Goal: Task Accomplishment & Management: Use online tool/utility

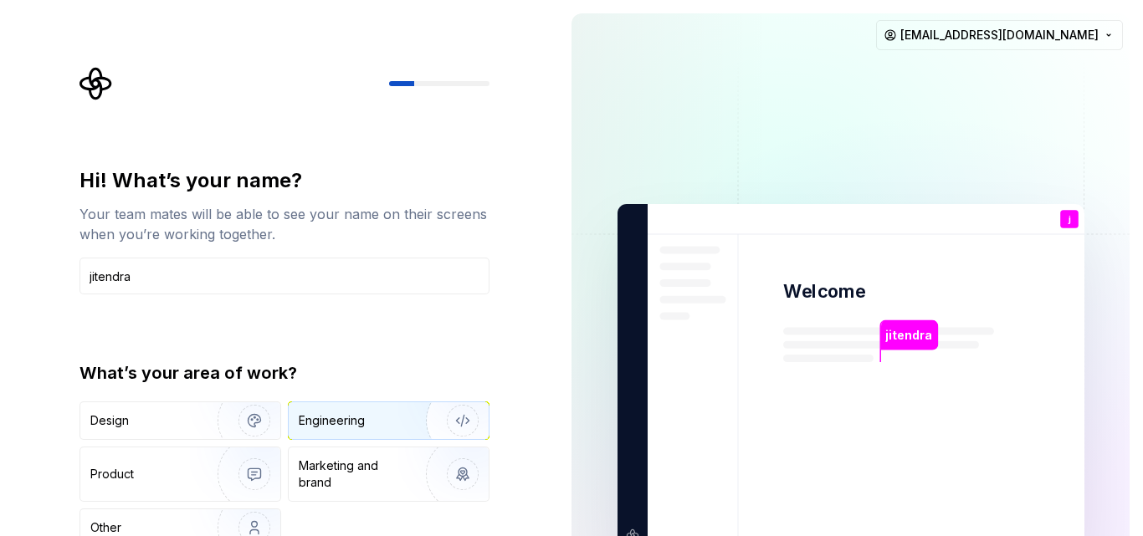
type input "jitendra"
click at [352, 433] on div "Engineering" at bounding box center [389, 421] width 200 height 37
drag, startPoint x: 1133, startPoint y: 203, endPoint x: 1076, endPoint y: -29, distance: 238.7
click at [1076, 0] on html "Hi! What’s your name? Your team mates will be able to see your name on their sc…" at bounding box center [571, 268] width 1143 height 536
click at [782, 137] on img at bounding box center [851, 377] width 678 height 791
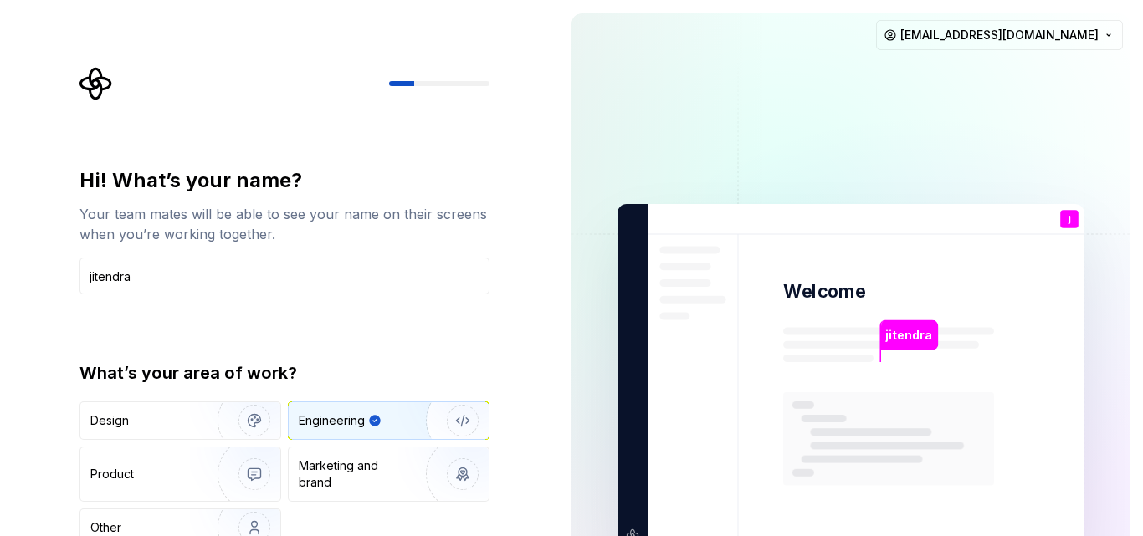
type button "Engineering"
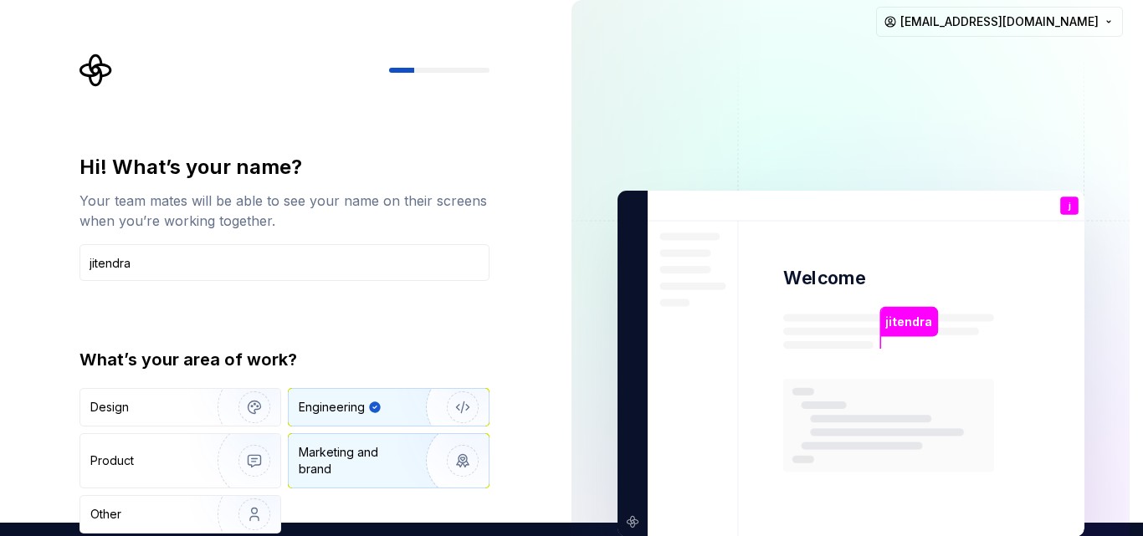
scroll to position [218, 0]
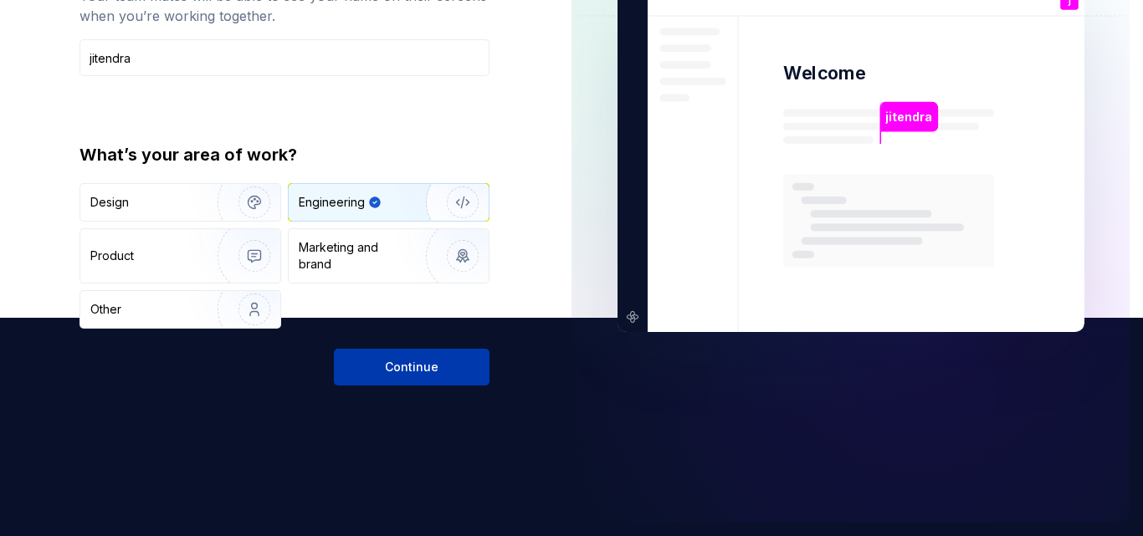
click at [409, 377] on button "Continue" at bounding box center [412, 367] width 156 height 37
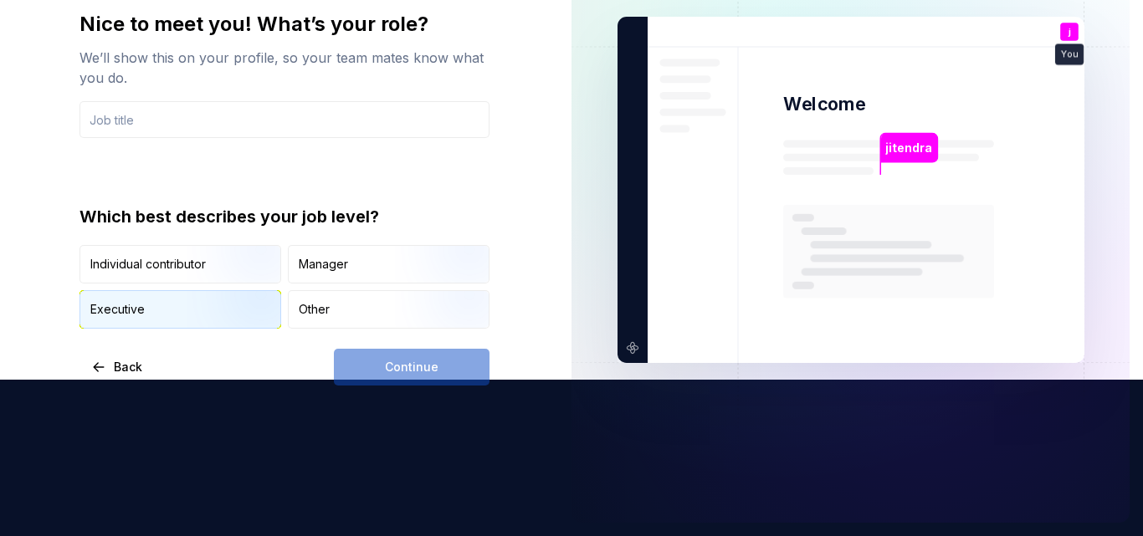
click at [183, 314] on div "Executive" at bounding box center [180, 309] width 200 height 37
click at [420, 382] on div "Continue" at bounding box center [412, 367] width 156 height 37
drag, startPoint x: 420, startPoint y: 382, endPoint x: 416, endPoint y: 364, distance: 18.9
click at [418, 372] on div "Continue" at bounding box center [412, 367] width 156 height 37
click at [414, 357] on div "Continue" at bounding box center [412, 367] width 156 height 37
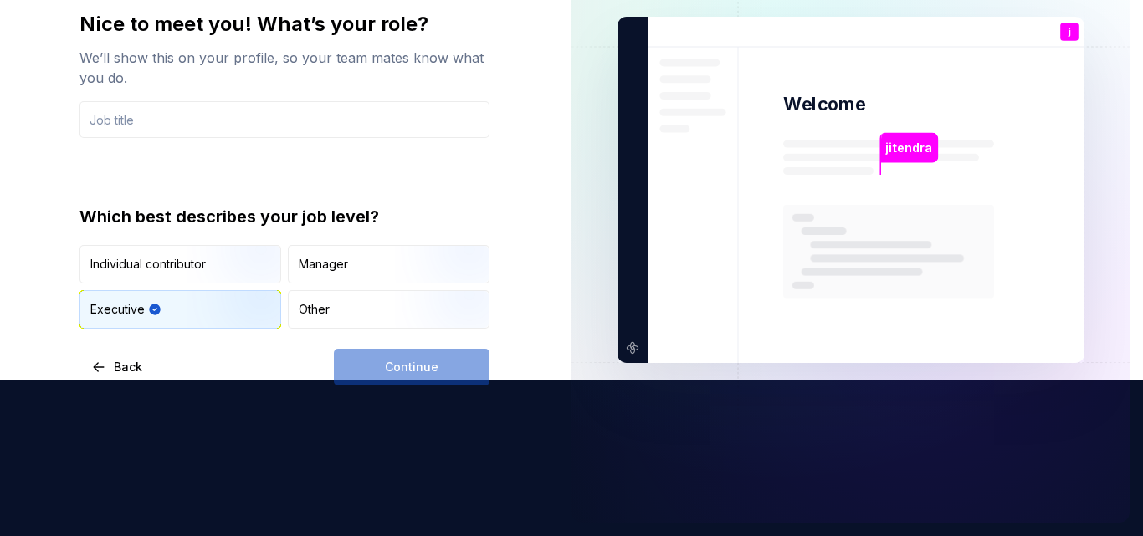
click at [414, 357] on div "Continue" at bounding box center [412, 367] width 156 height 37
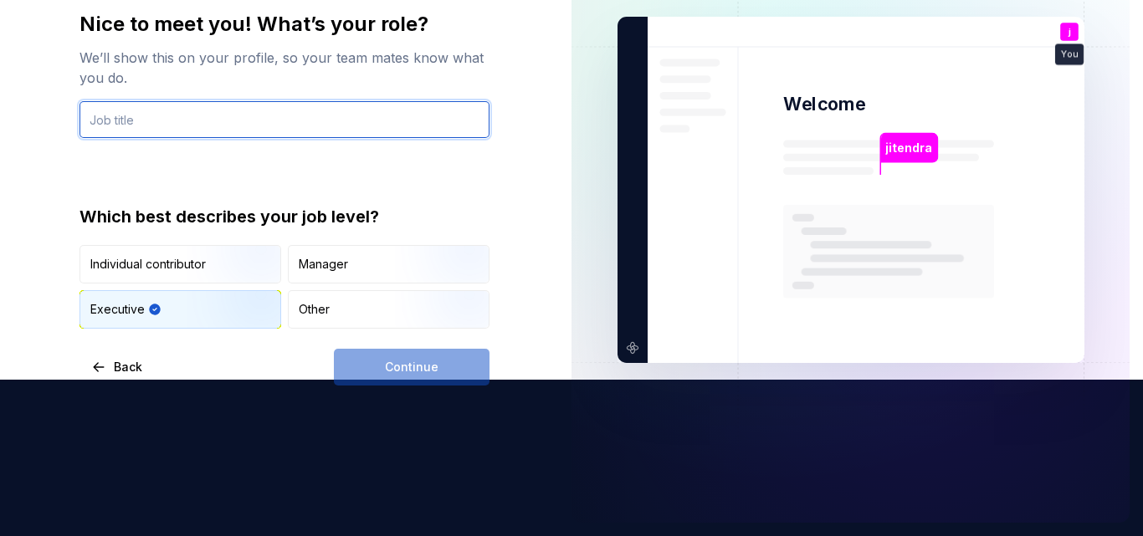
click at [154, 114] on input "text" at bounding box center [285, 119] width 410 height 37
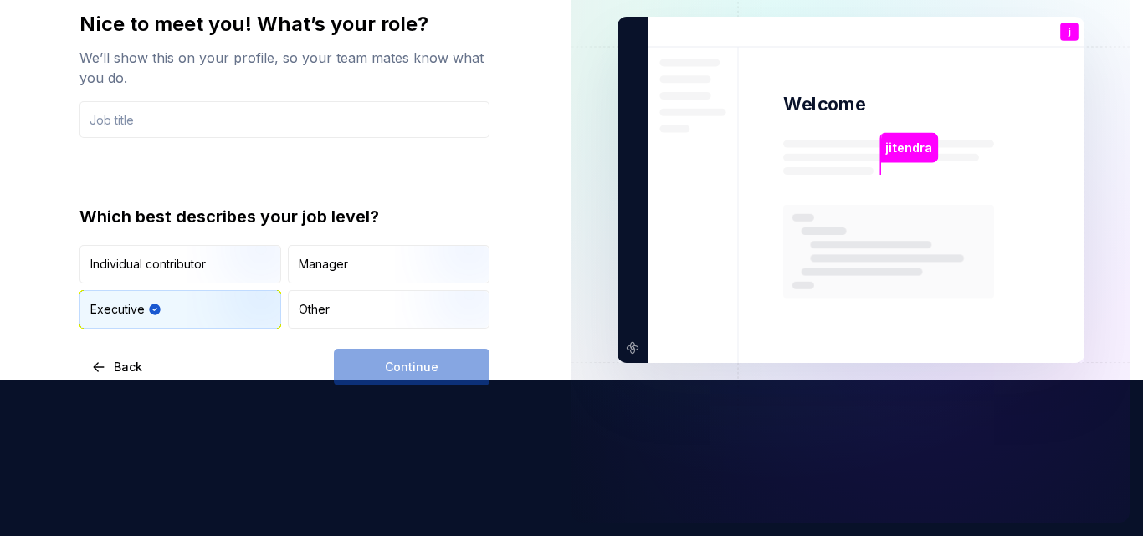
click at [181, 310] on div "Executive" at bounding box center [180, 309] width 200 height 37
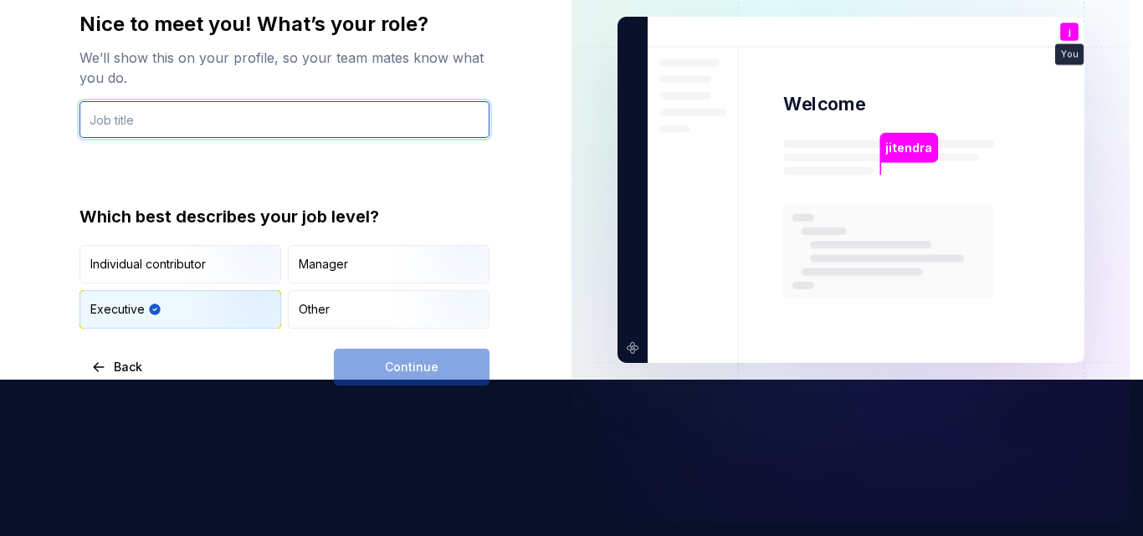
click at [126, 115] on input "text" at bounding box center [285, 119] width 410 height 37
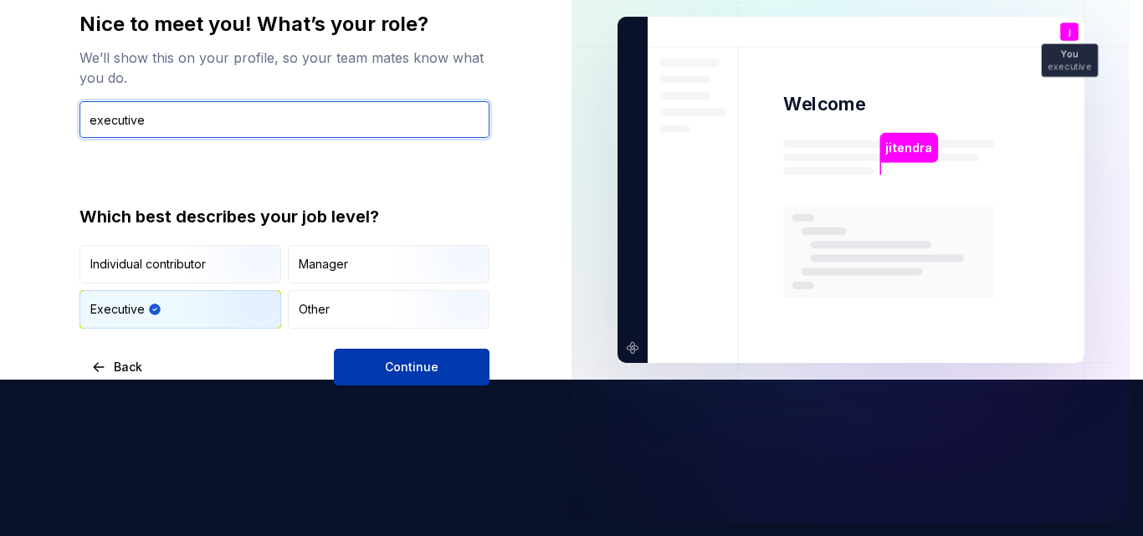
type input "executive"
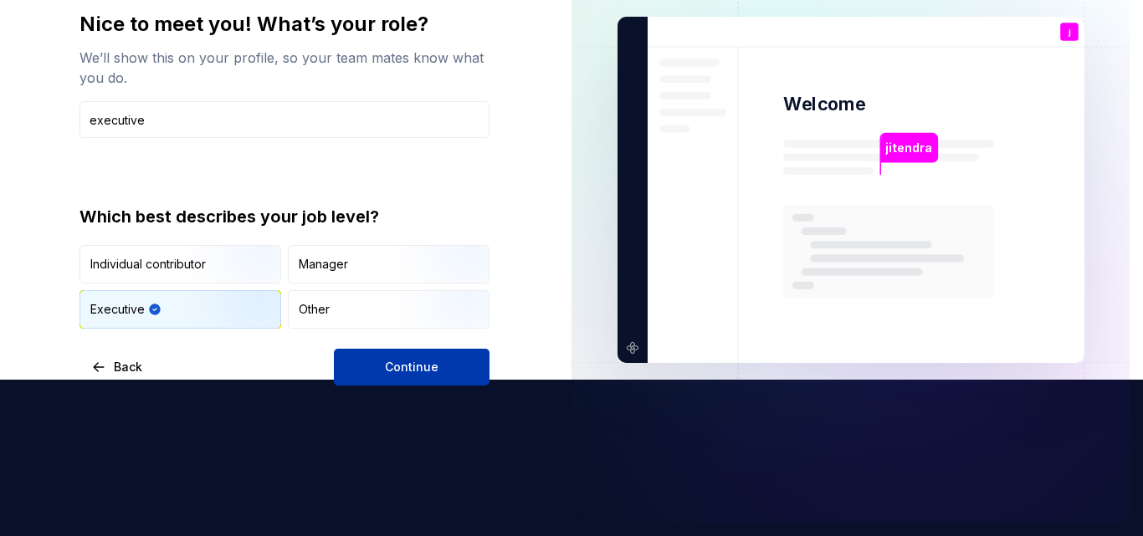
click at [433, 358] on button "Continue" at bounding box center [412, 367] width 156 height 37
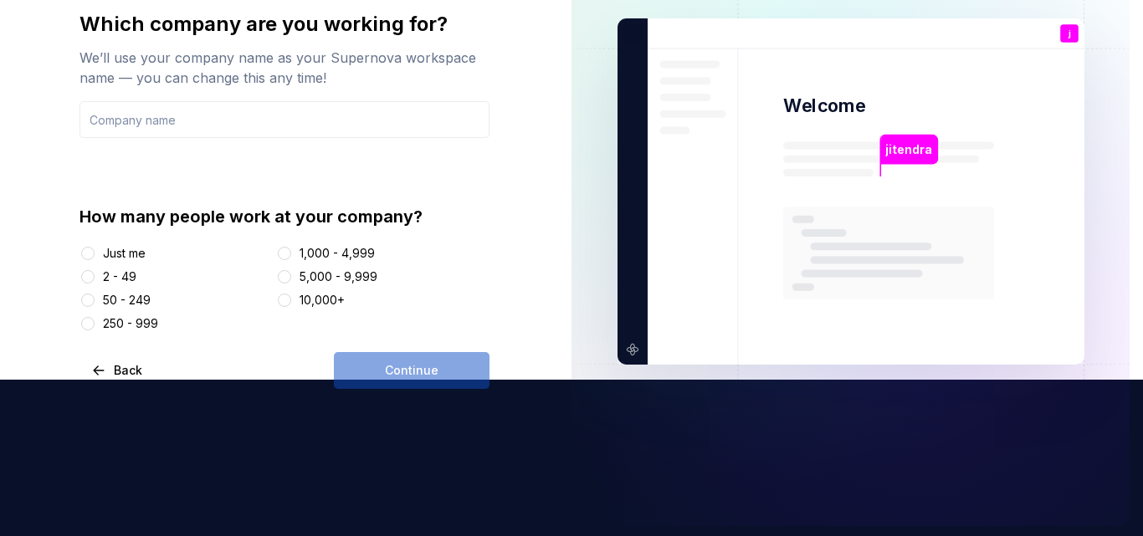
click at [731, 26] on div "jitendra Welcome j You executive T B +3 [PERSON_NAME] [PERSON_NAME]" at bounding box center [851, 191] width 467 height 346
click at [85, 254] on button "Just me" at bounding box center [87, 253] width 13 height 13
click at [161, 122] on input "text" at bounding box center [285, 119] width 410 height 37
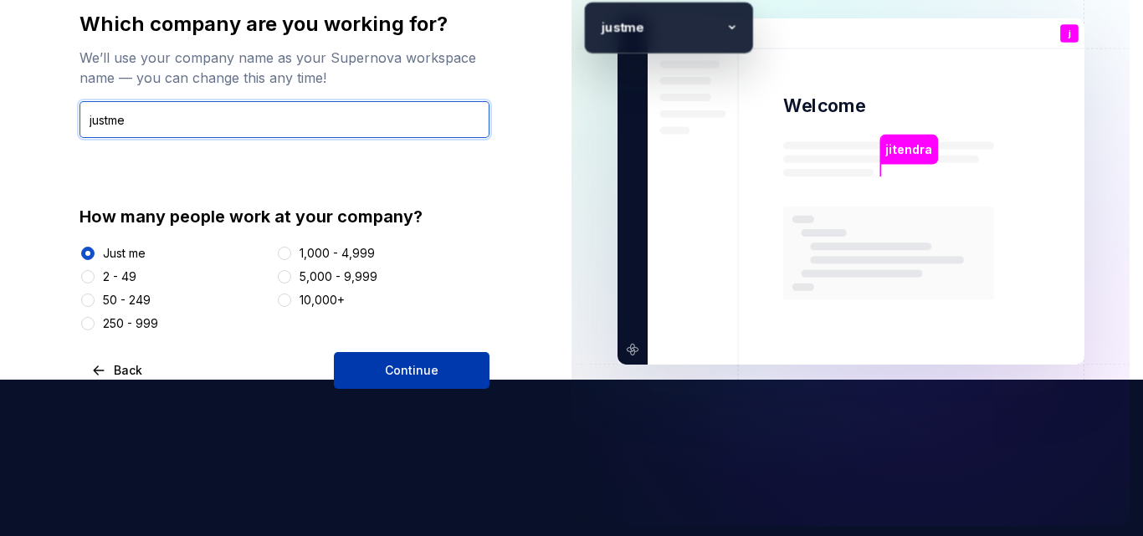
type input "justme"
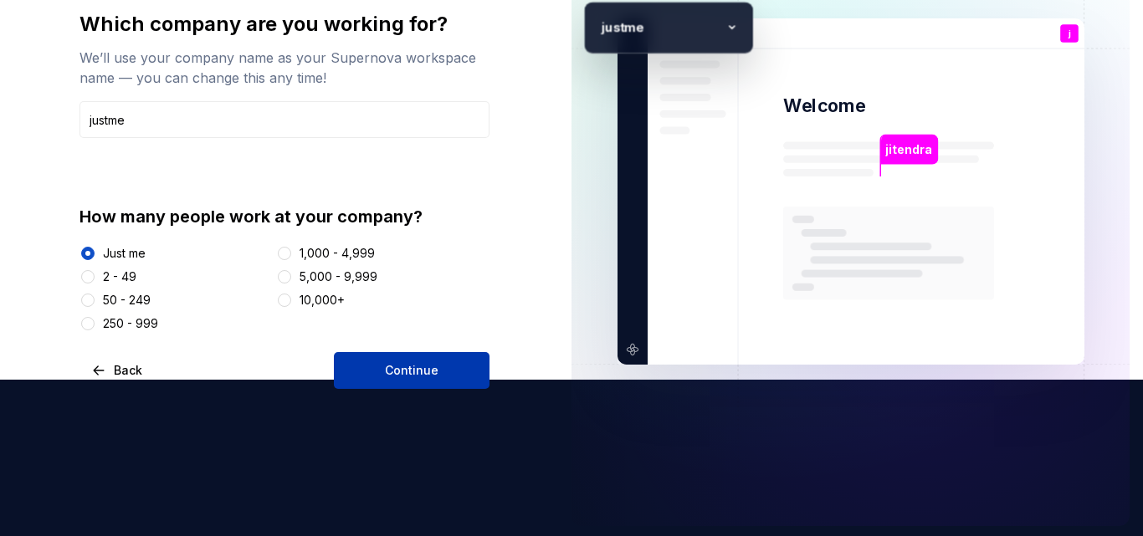
click at [363, 372] on button "Continue" at bounding box center [412, 370] width 156 height 37
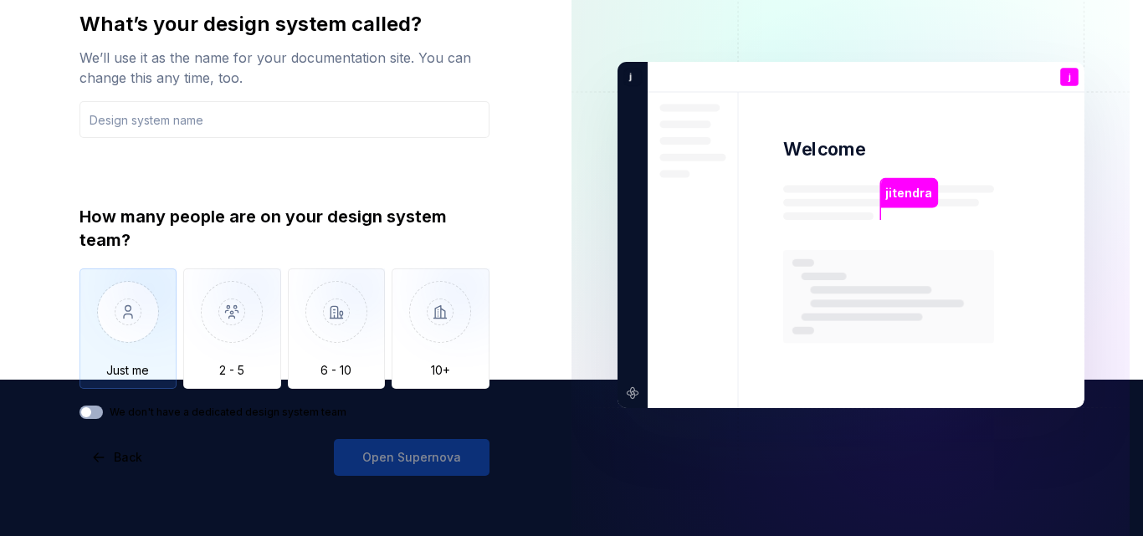
click at [132, 321] on img "button" at bounding box center [129, 325] width 98 height 112
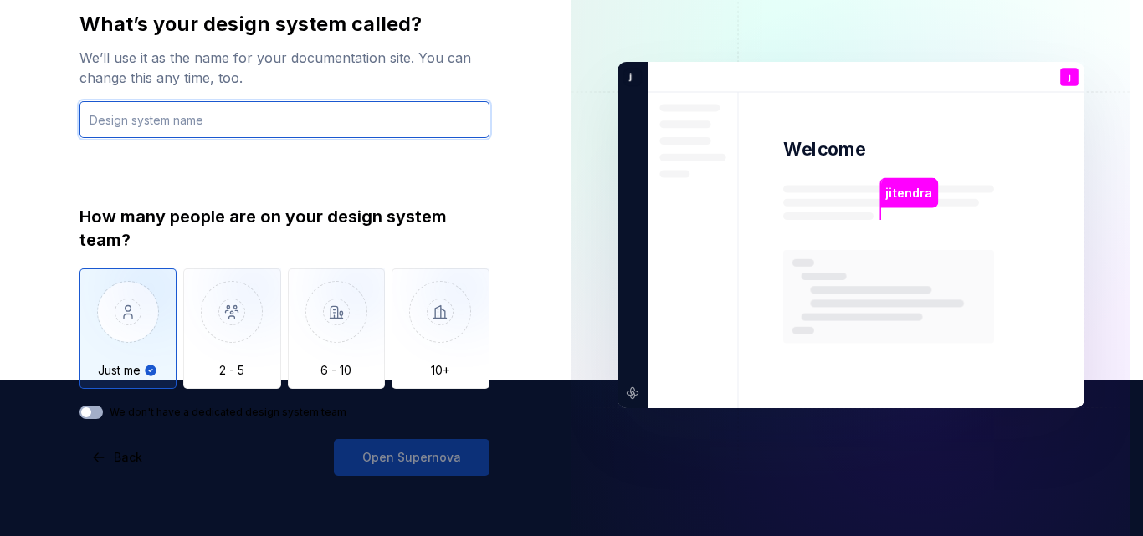
click at [162, 113] on input "text" at bounding box center [285, 119] width 410 height 37
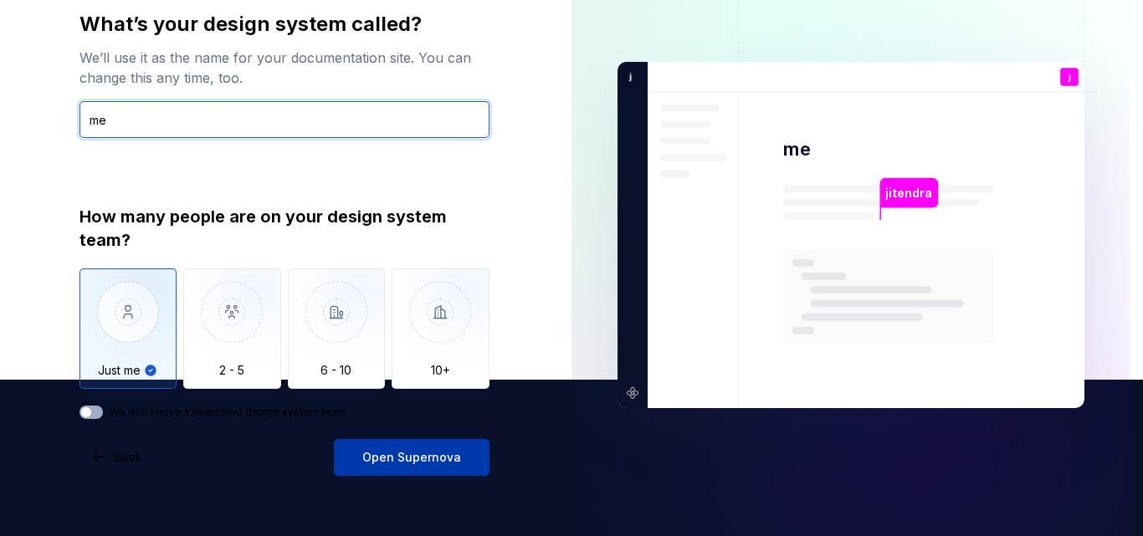
type input "me"
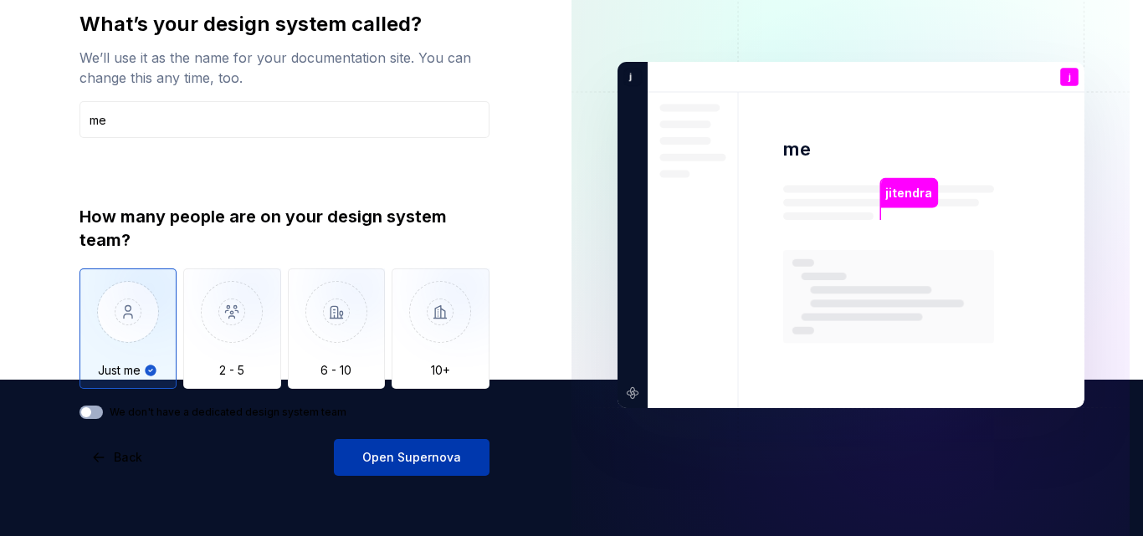
click at [391, 449] on button "Open Supernova" at bounding box center [412, 457] width 156 height 37
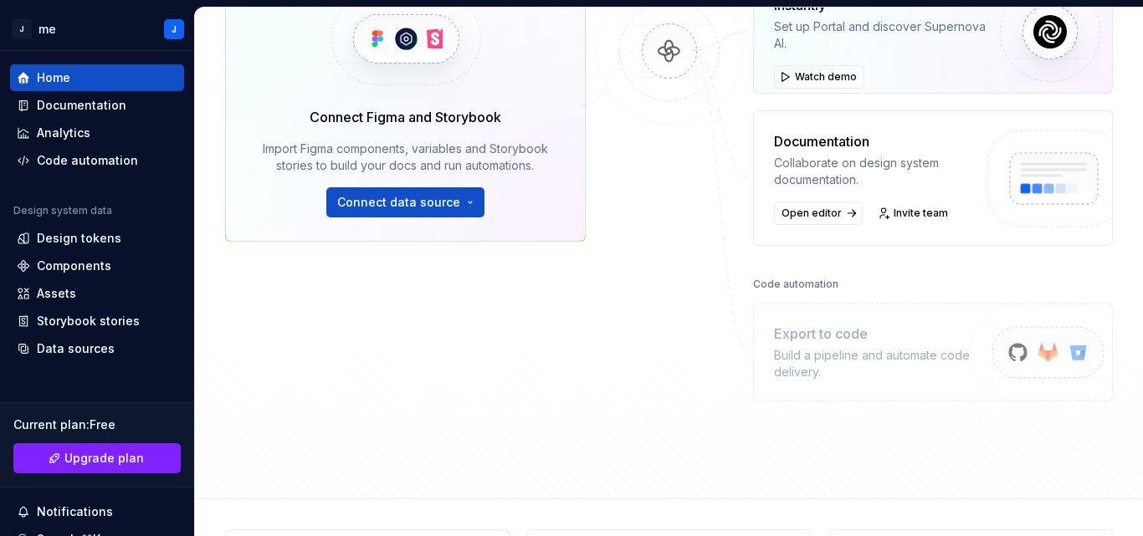
scroll to position [166, 0]
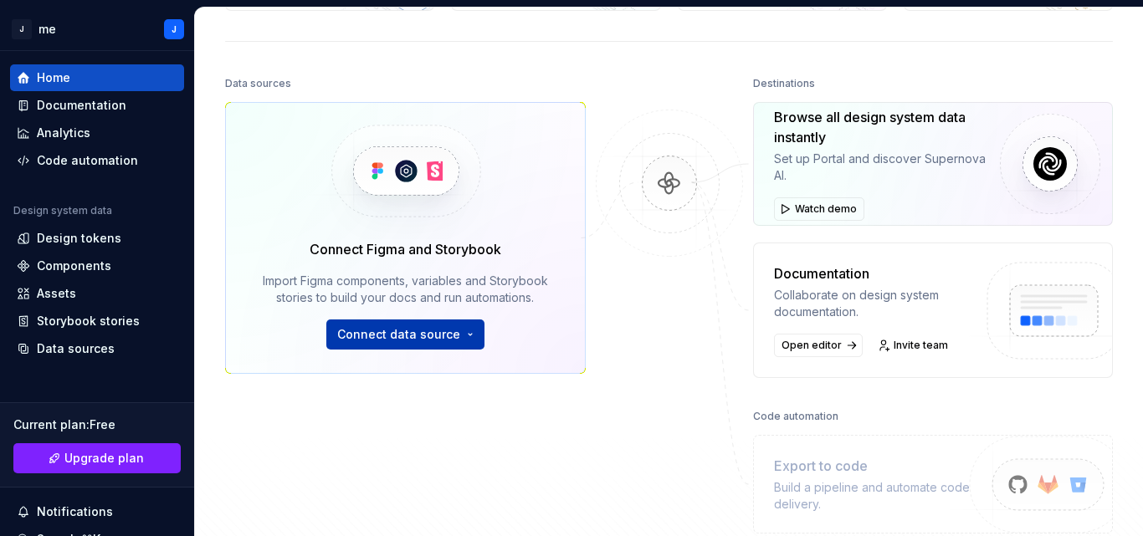
click at [419, 340] on span "Connect data source" at bounding box center [398, 334] width 123 height 17
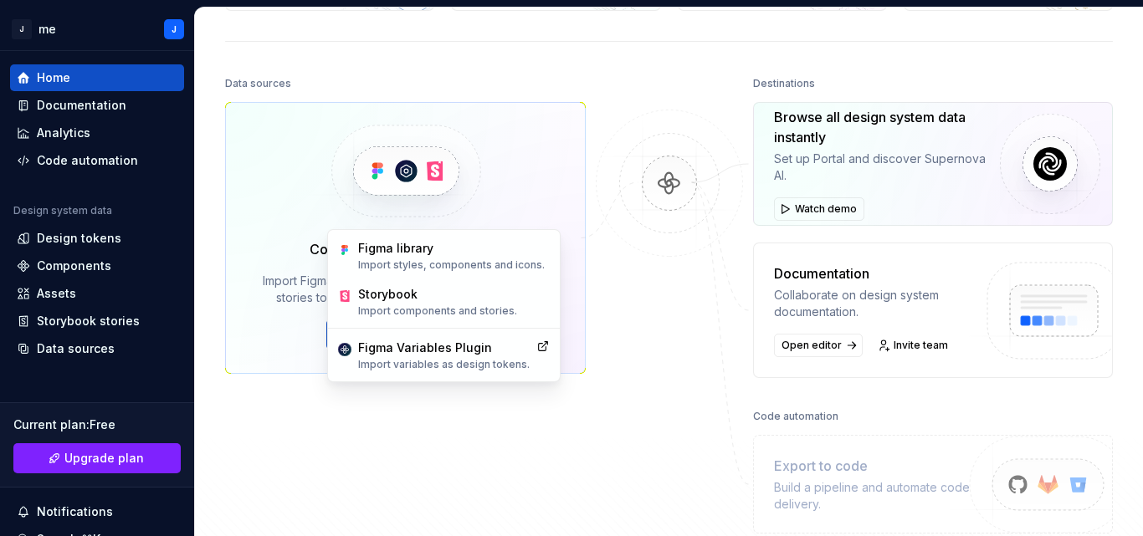
scroll to position [0, 0]
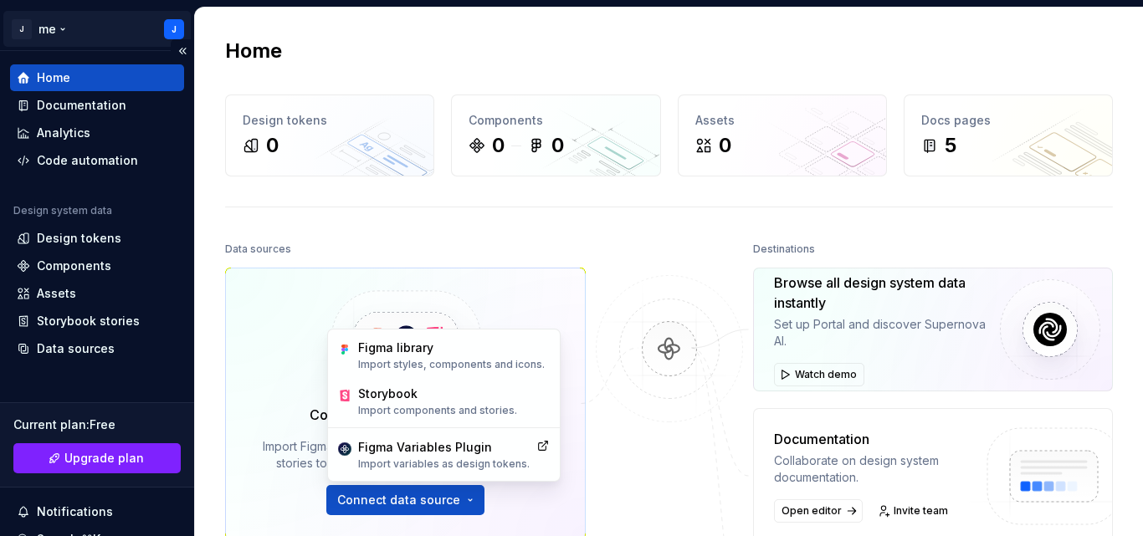
click at [59, 31] on html "J me J Home Documentation Analytics Code automation Design system data Design t…" at bounding box center [571, 268] width 1143 height 536
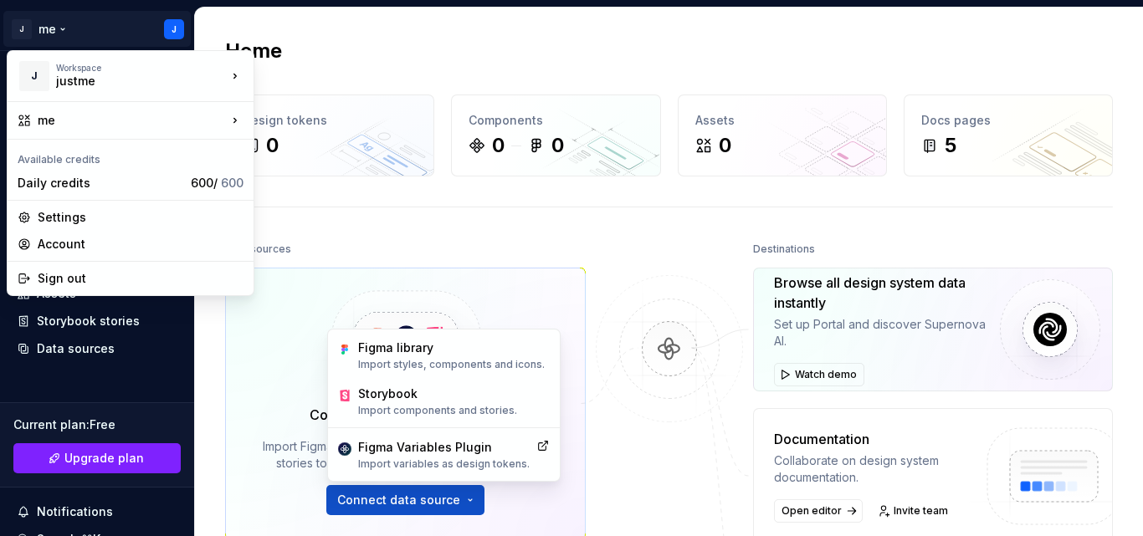
click at [430, 231] on html "J me J Home Documentation Analytics Code automation Design system data Design t…" at bounding box center [571, 268] width 1143 height 536
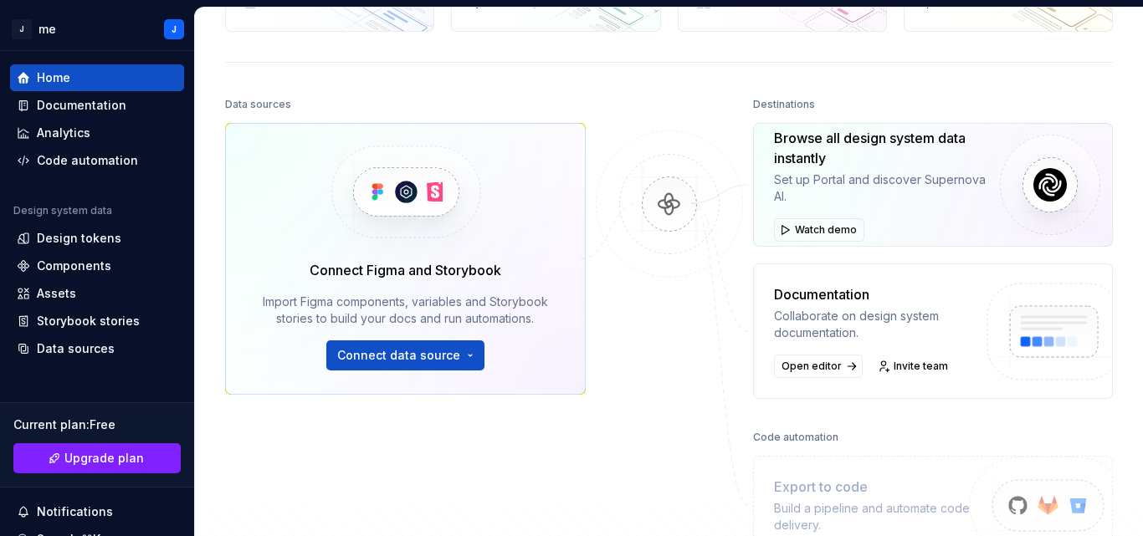
scroll to position [251, 0]
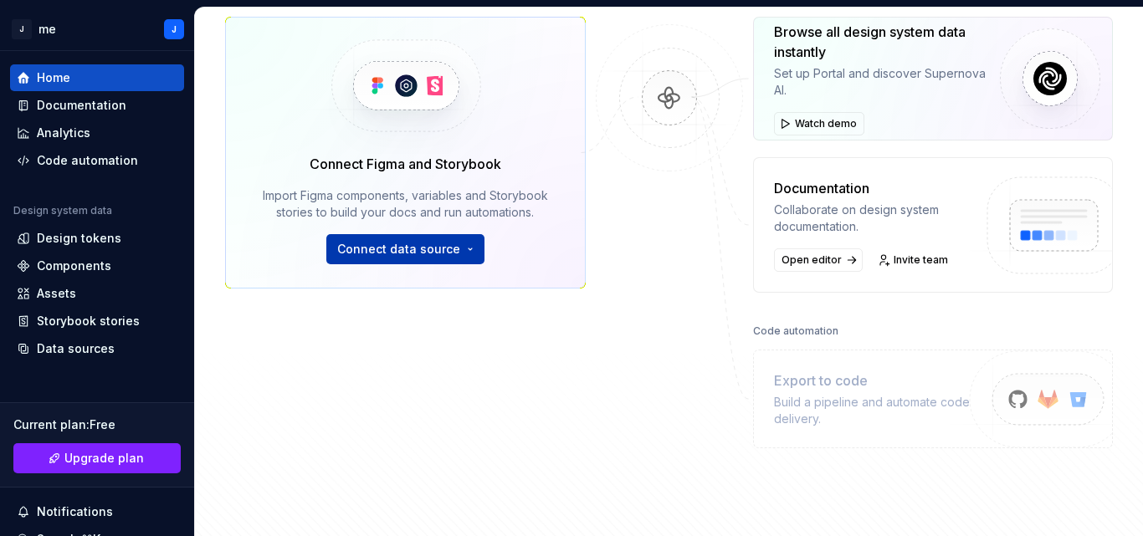
click at [421, 248] on span "Connect data source" at bounding box center [398, 249] width 123 height 17
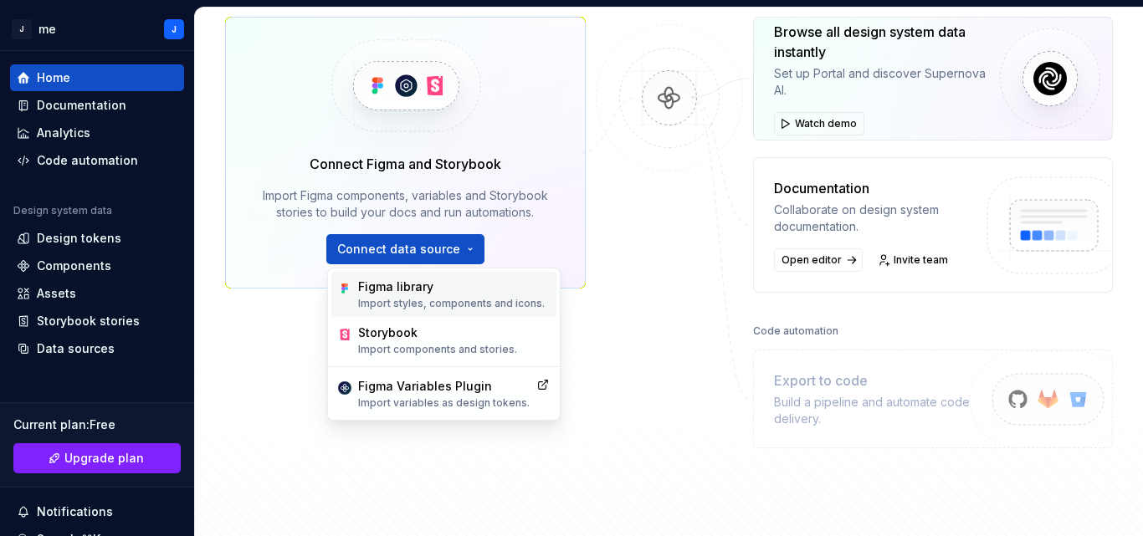
click at [408, 295] on div "Figma library" at bounding box center [451, 287] width 187 height 17
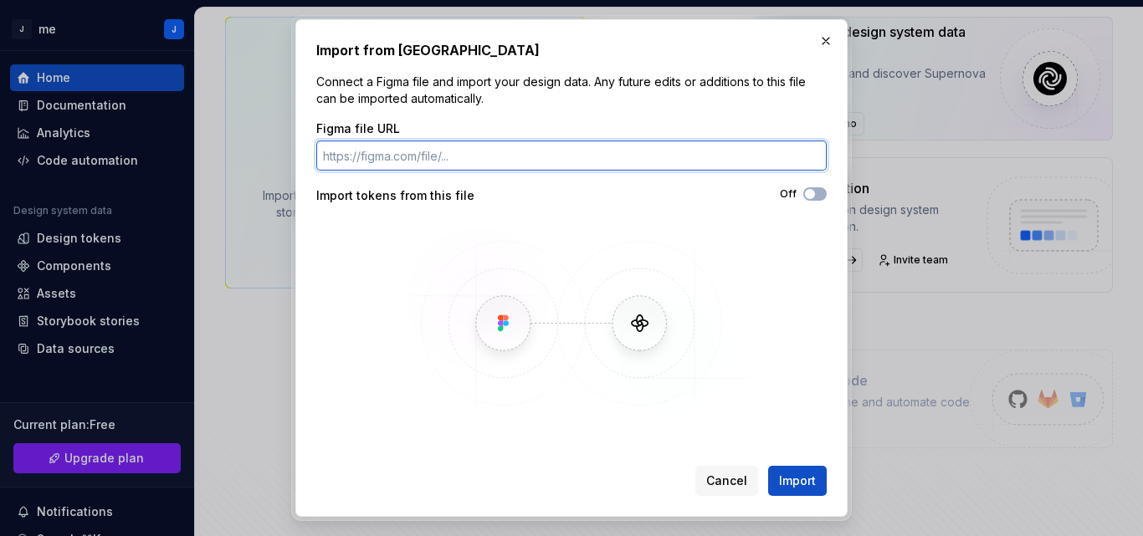
paste input "[URL][DOMAIN_NAME]"
type input "[URL][DOMAIN_NAME]"
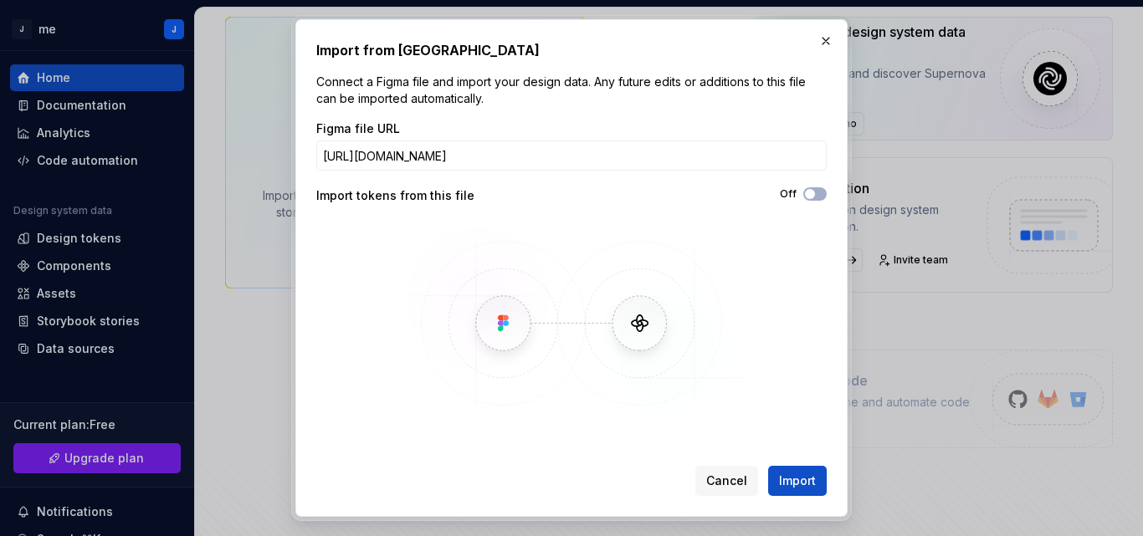
scroll to position [0, 0]
click at [639, 326] on img at bounding box center [571, 323] width 485 height 205
click at [636, 326] on img at bounding box center [571, 323] width 485 height 205
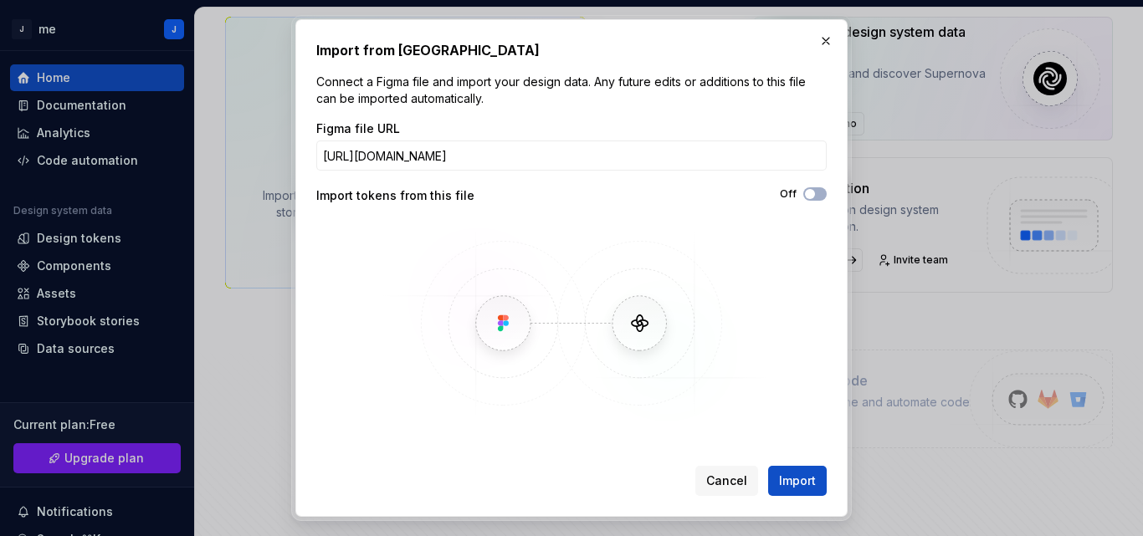
click at [636, 326] on img at bounding box center [571, 323] width 485 height 205
click at [794, 478] on span "Import" at bounding box center [797, 481] width 37 height 17
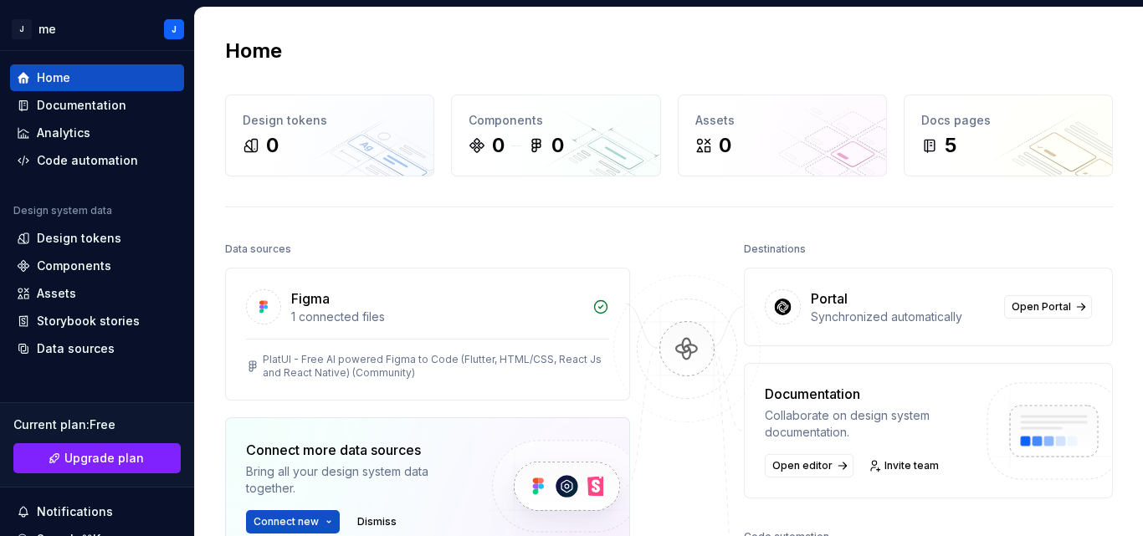
click at [1033, 440] on img at bounding box center [1050, 450] width 177 height 136
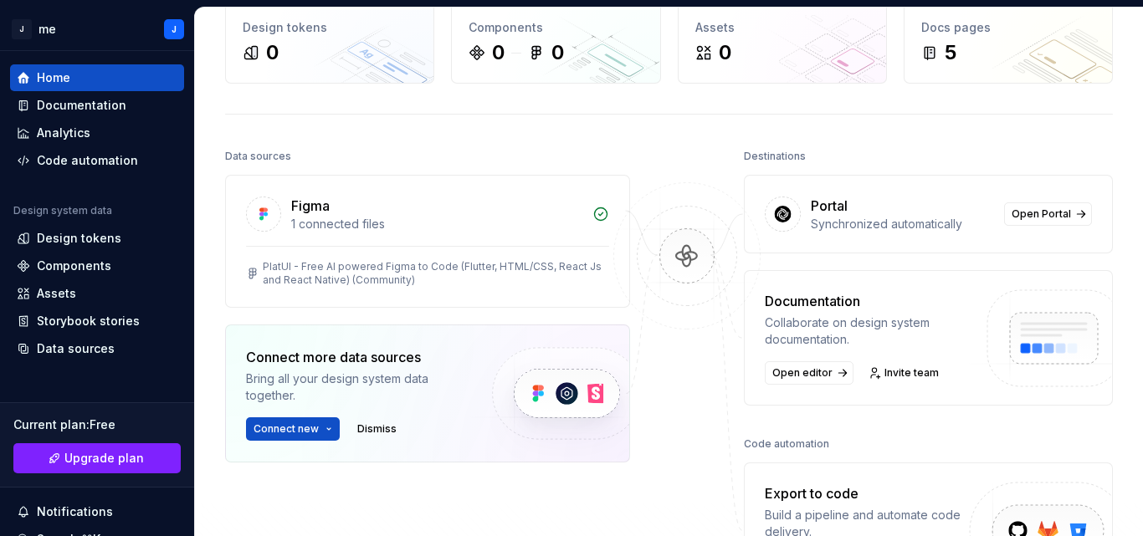
scroll to position [84, 0]
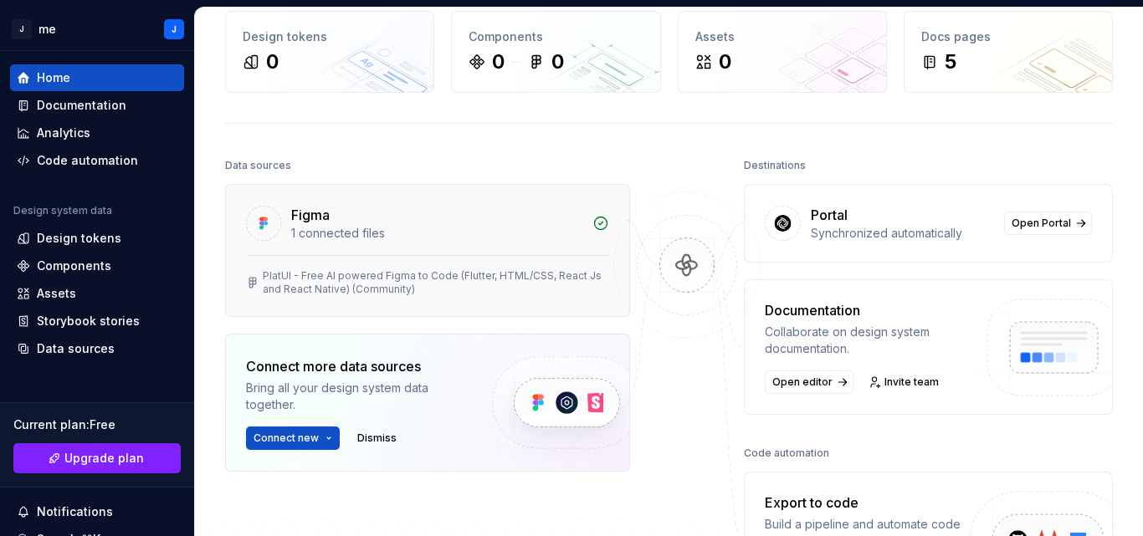
click at [419, 239] on div "1 connected files" at bounding box center [436, 233] width 291 height 17
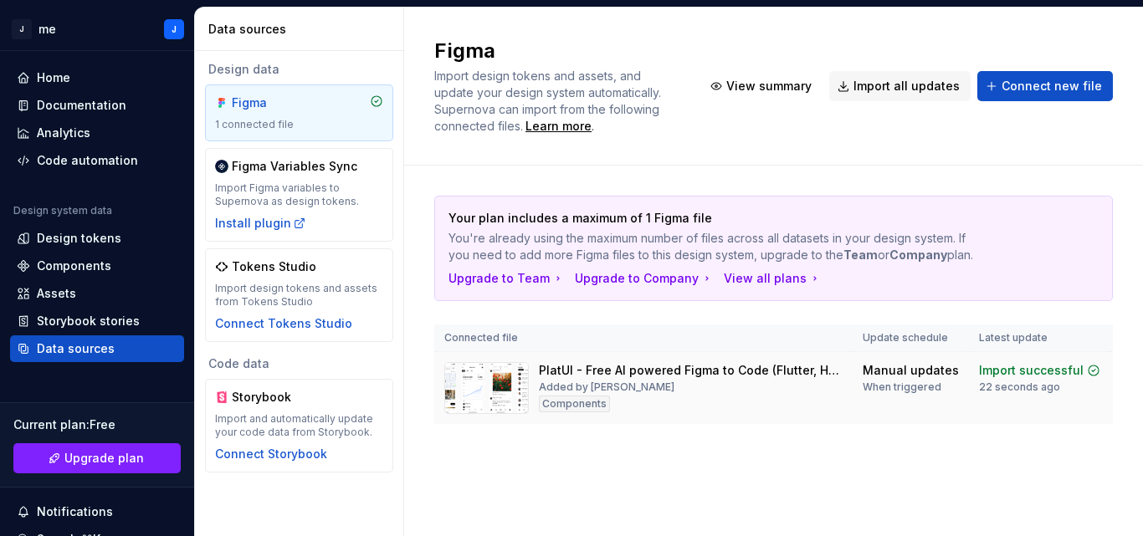
click at [647, 385] on div "PlatUI - Free AI powered Figma to Code (Flutter, HTML/CSS, React Js and React N…" at bounding box center [691, 388] width 304 height 52
click at [780, 86] on span "View summary" at bounding box center [768, 86] width 85 height 17
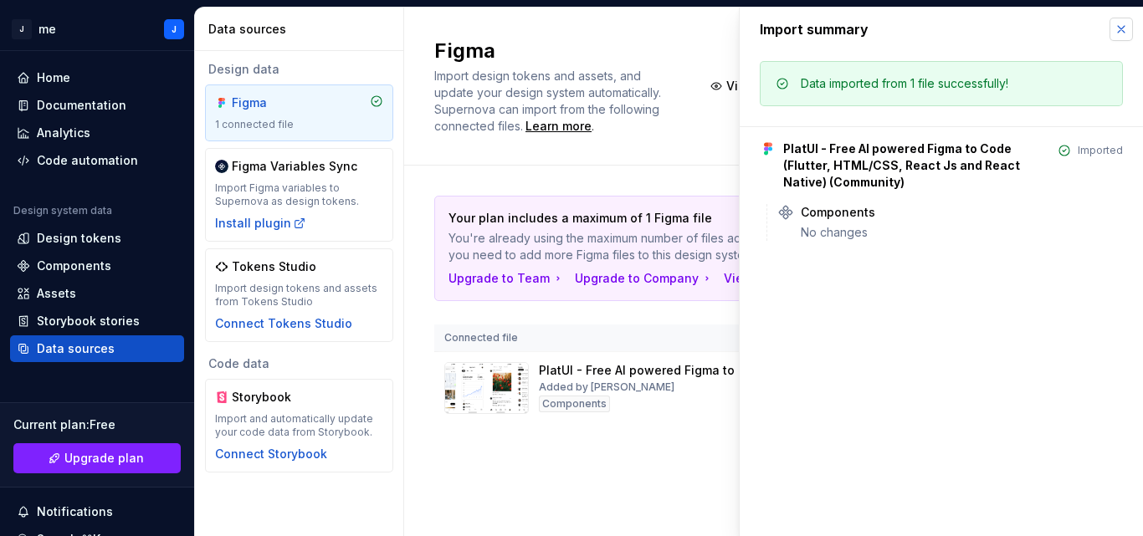
click at [1115, 33] on button "button" at bounding box center [1121, 29] width 23 height 23
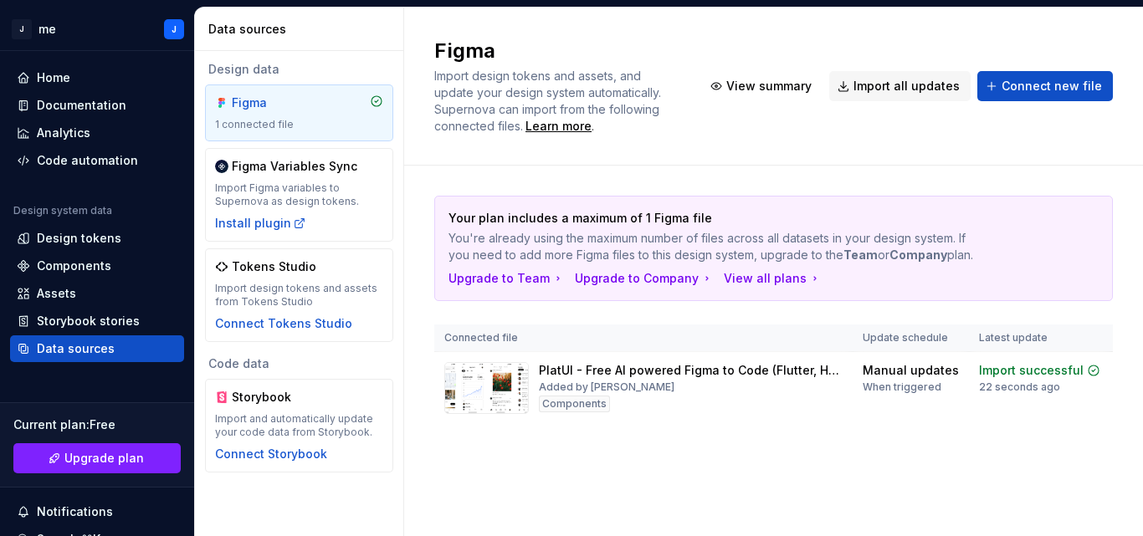
click at [357, 100] on div "Figma" at bounding box center [299, 103] width 168 height 17
click at [360, 101] on div "Figma" at bounding box center [299, 103] width 168 height 17
